Goal: Find specific page/section: Find specific page/section

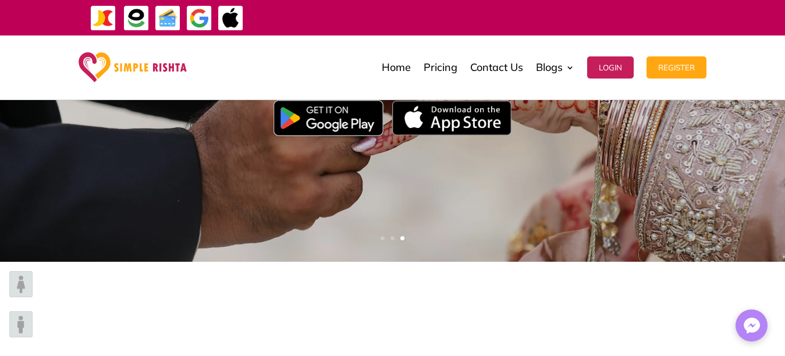
scroll to position [59, 0]
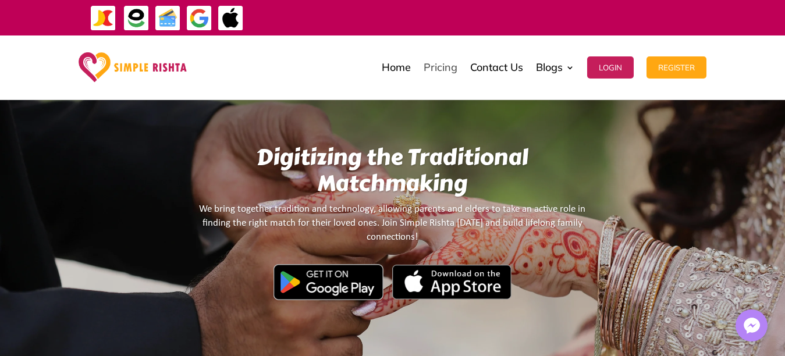
click at [441, 66] on link "Pricing" at bounding box center [441, 67] width 34 height 58
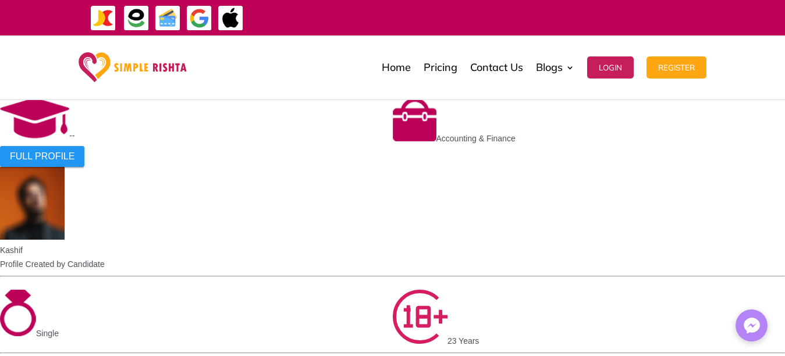
scroll to position [2407, 0]
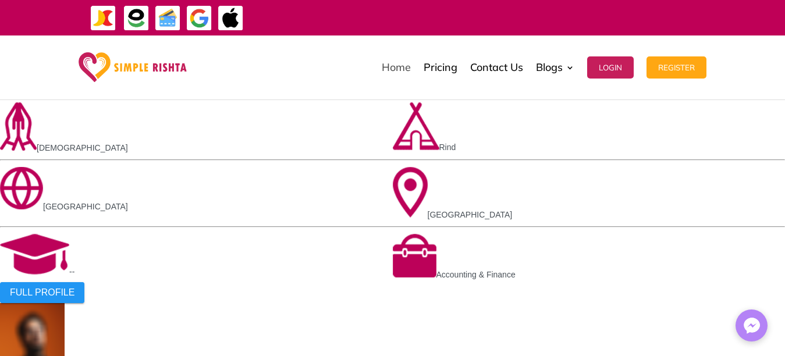
click at [392, 66] on link "Home" at bounding box center [396, 67] width 29 height 58
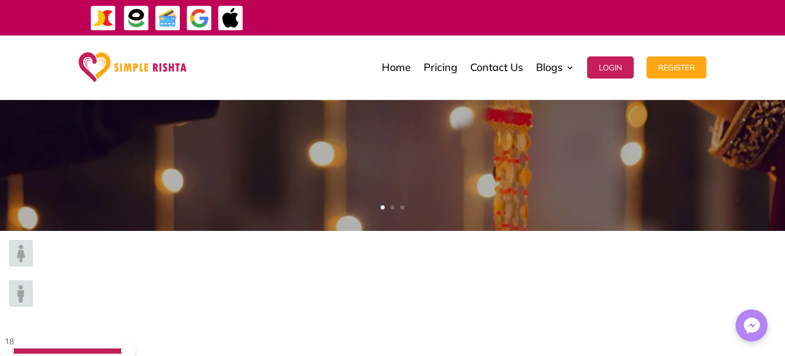
scroll to position [233, 0]
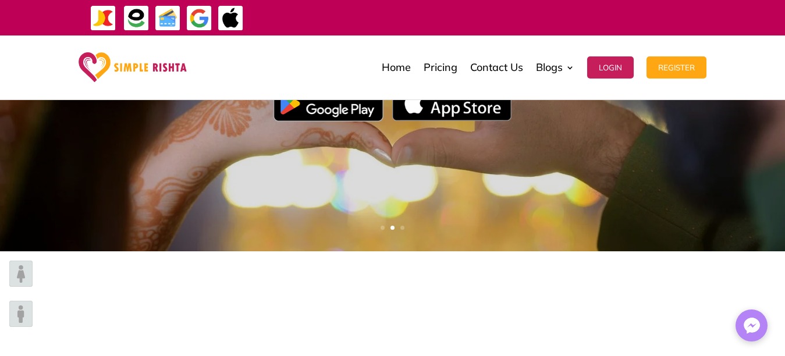
click at [33, 301] on img at bounding box center [20, 314] width 23 height 26
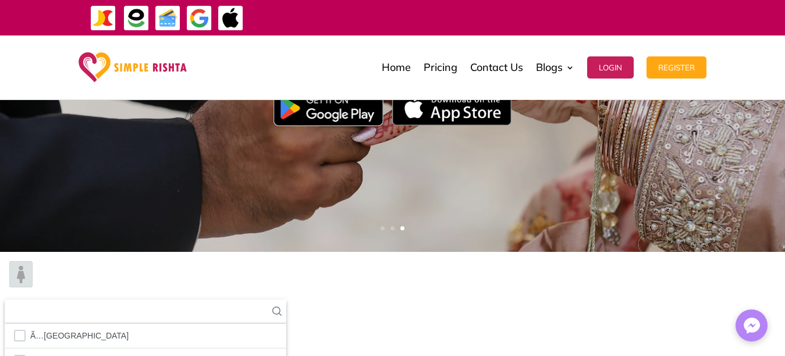
click at [282, 307] on icon at bounding box center [276, 311] width 9 height 9
